Goal: Information Seeking & Learning: Learn about a topic

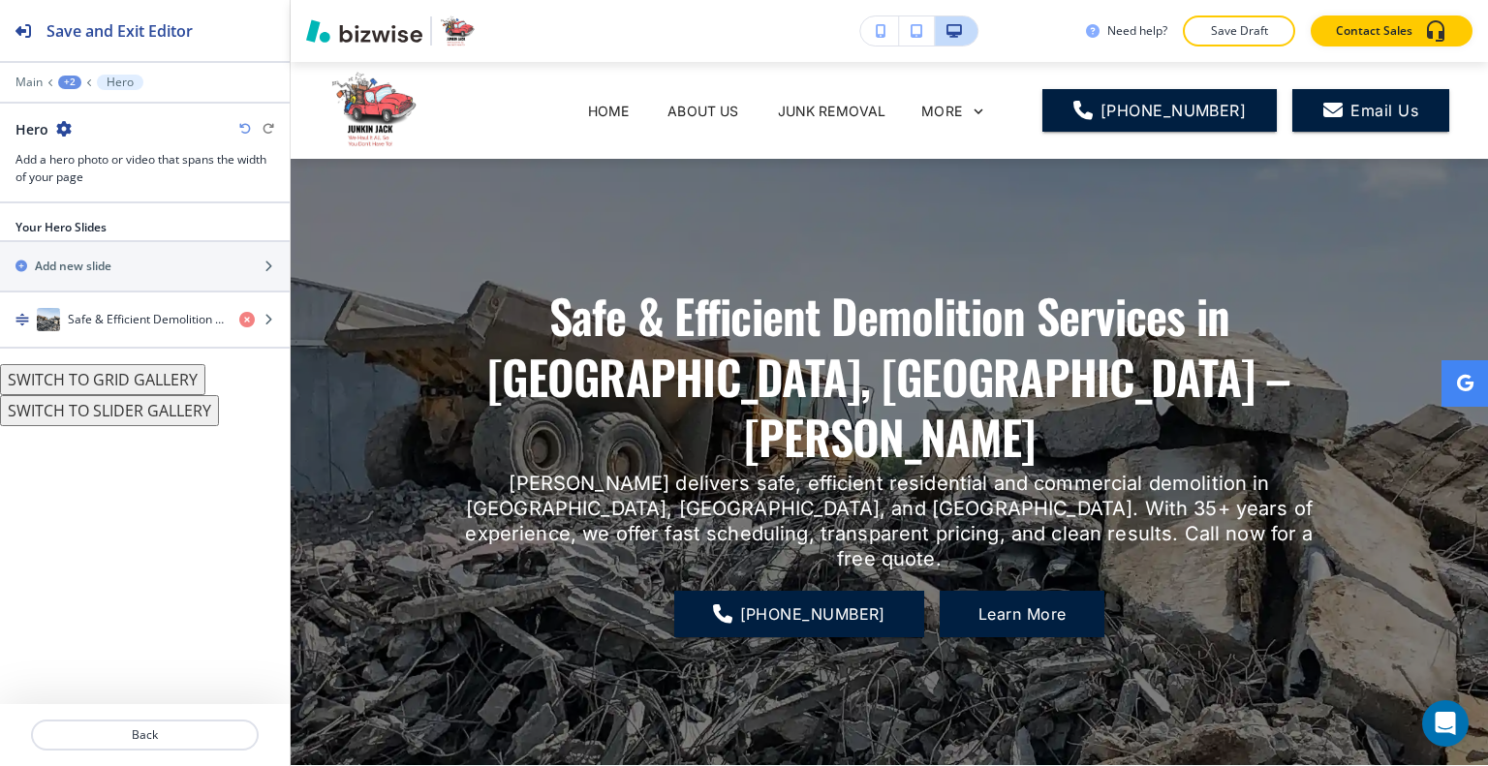
scroll to position [97, 0]
